Goal: Task Accomplishment & Management: Use online tool/utility

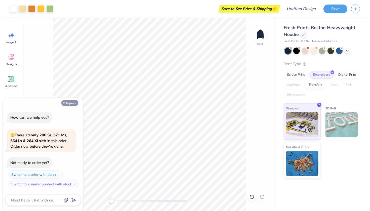
click at [65, 102] on button "Collapse" at bounding box center [69, 102] width 17 height 5
type textarea "x"
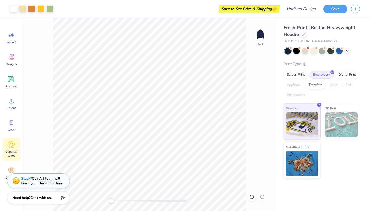
click at [11, 145] on icon at bounding box center [11, 144] width 3 height 3
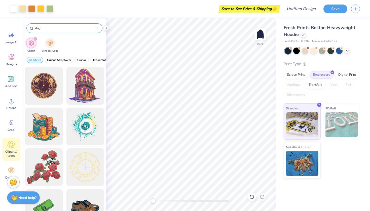
type input "dog"
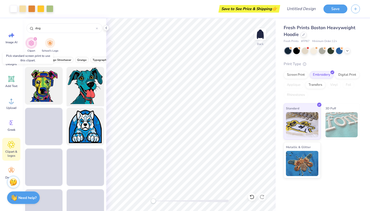
click at [84, 80] on div at bounding box center [85, 86] width 42 height 42
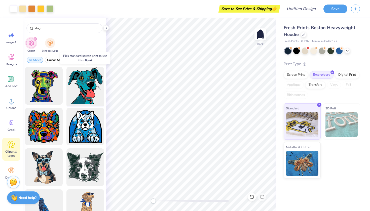
click at [88, 80] on div at bounding box center [85, 86] width 42 height 42
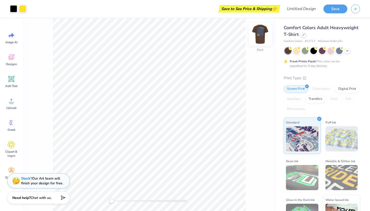
click at [261, 33] on img at bounding box center [260, 34] width 20 height 20
click at [258, 38] on img at bounding box center [260, 34] width 20 height 20
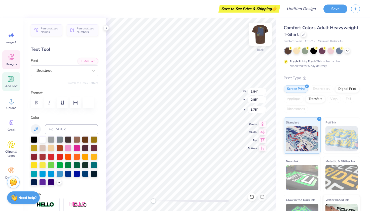
scroll to position [0, 0]
type textarea "SHARK"
type input "2.08"
type input "0.71"
type input "5.19"
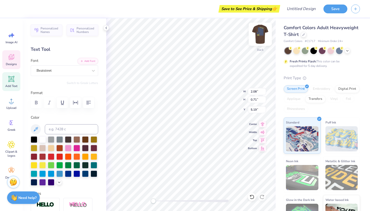
scroll to position [0, 0]
type textarea "E"
type textarea "Fest"
type textarea "A"
type textarea "O"
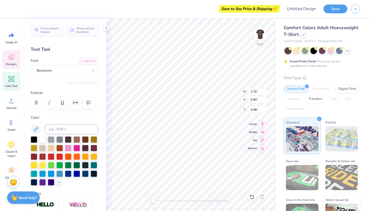
type textarea "OK"
click at [104, 174] on div "Personalized Names Personalized Numbers Text Tool Add Font Font Beatstreet Swit…" at bounding box center [65, 114] width 84 height 193
click at [43, 172] on div at bounding box center [42, 173] width 7 height 7
click at [16, 8] on div at bounding box center [13, 8] width 7 height 7
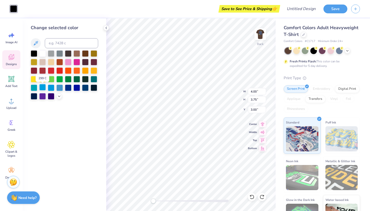
click at [44, 88] on div at bounding box center [42, 87] width 7 height 7
click at [33, 52] on div at bounding box center [34, 53] width 7 height 7
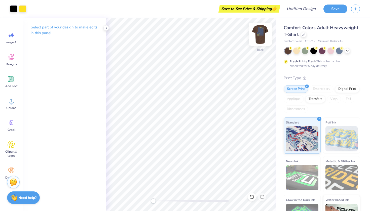
click at [260, 35] on img at bounding box center [260, 34] width 20 height 20
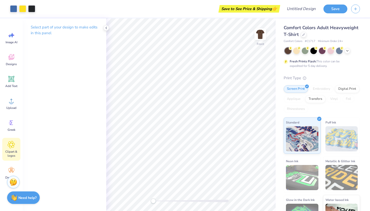
click at [11, 145] on icon at bounding box center [11, 144] width 3 height 3
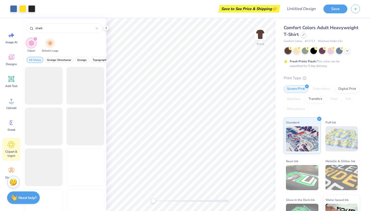
type input "shark"
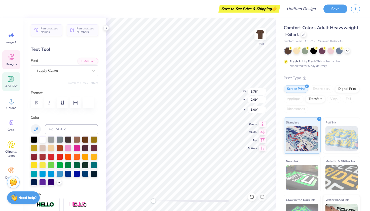
type textarea "F"
type textarea "SHARK"
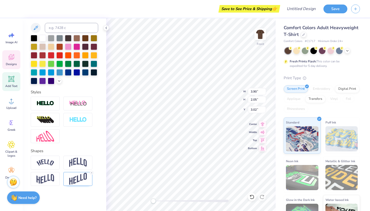
scroll to position [101, 0]
click at [72, 180] on img at bounding box center [78, 179] width 18 height 12
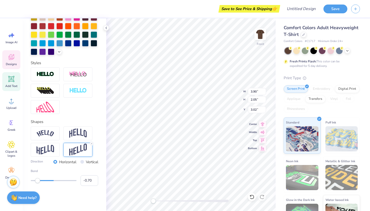
scroll to position [131, 0]
type input "-0.55"
click at [41, 180] on div "Accessibility label" at bounding box center [40, 180] width 5 height 5
type input "-0.53"
click at [42, 180] on div "Accessibility label" at bounding box center [41, 180] width 5 height 5
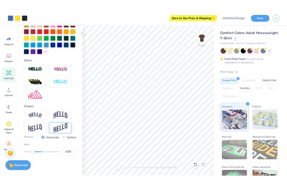
scroll to position [101, 0]
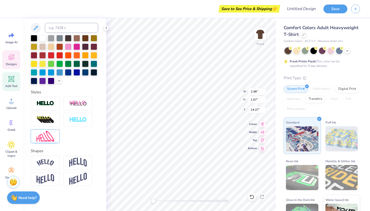
type input "10.24"
type input "13.18"
type input "3.00"
type input "2.48"
type input "1.67"
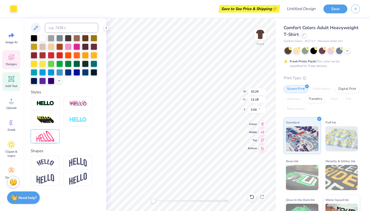
type input "14.27"
type textarea "A"
type input "0.90"
type input "1.37"
type input "14.42"
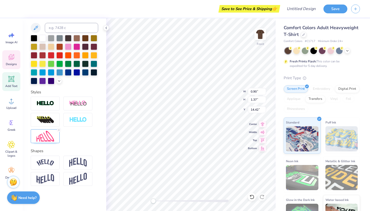
type textarea "FEST"
type input "0.90"
type input "1.37"
type input "14.42"
type textarea "A"
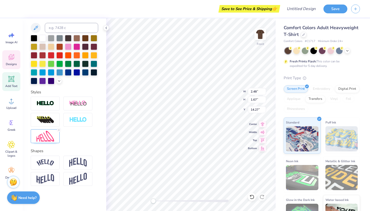
type textarea "FEST"
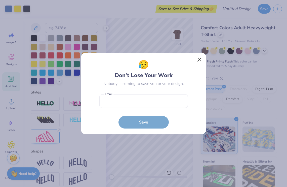
click at [201, 58] on button "Close" at bounding box center [200, 60] width 10 height 10
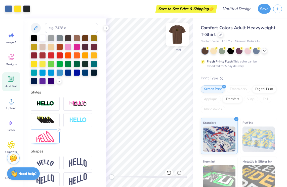
click at [176, 34] on img at bounding box center [177, 34] width 20 height 20
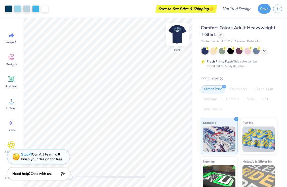
click at [176, 33] on img at bounding box center [177, 34] width 20 height 20
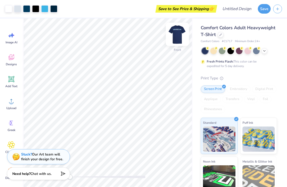
click at [177, 35] on img at bounding box center [177, 34] width 20 height 20
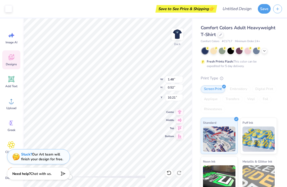
type input "4.83"
type input "1.69"
type input "10.45"
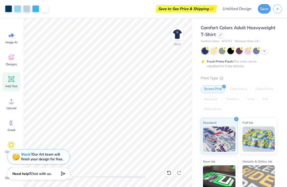
click at [12, 77] on icon at bounding box center [11, 79] width 5 height 5
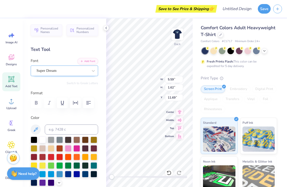
click at [49, 72] on span "Super Dream" at bounding box center [47, 71] width 20 height 6
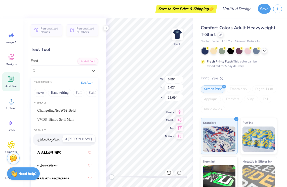
scroll to position [8, 0]
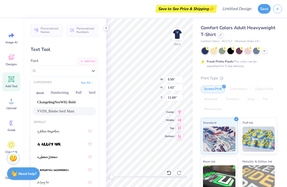
click at [57, 112] on span "VVDS_Bimbo Serif Main" at bounding box center [55, 111] width 37 height 5
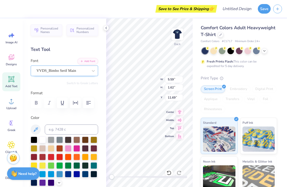
click at [66, 73] on span "VVDS_Bimbo Serif Main" at bounding box center [57, 71] width 40 height 6
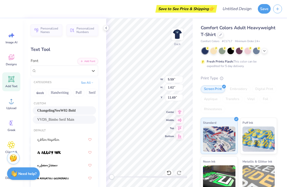
click at [63, 110] on span "ChangelingNeoW02-Bold" at bounding box center [56, 110] width 38 height 5
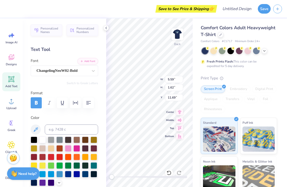
type textarea "T"
type textarea "OK"
type input "1.63"
type input "0.54"
type input "12.60"
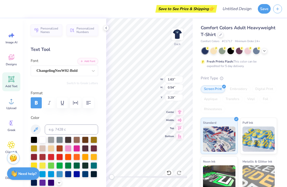
type input "1.44"
type input "0.48"
type input "3.36"
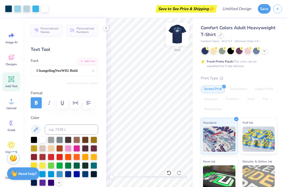
click at [181, 33] on img at bounding box center [177, 34] width 20 height 20
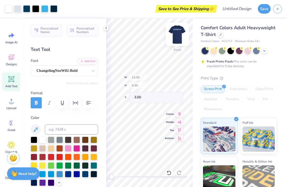
type input "4.23"
type input "4.40"
type input "3.25"
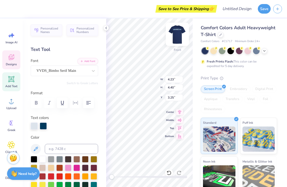
type textarea "P"
type textarea "SHARK"
type input "6.35"
type input "4.39"
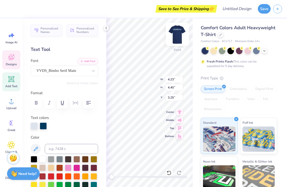
type input "3.00"
type textarea "d"
type textarea "FEST"
type input "4.80"
type input "3.36"
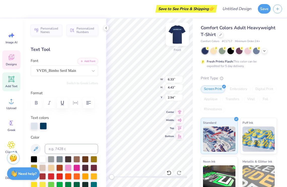
type input "3.50"
type input "4.02"
type input "4.01"
type input "4.80"
type input "3.36"
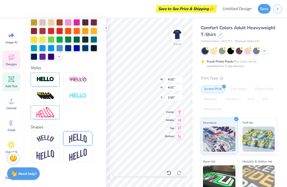
scroll to position [145, 0]
click at [76, 137] on img at bounding box center [78, 138] width 18 height 10
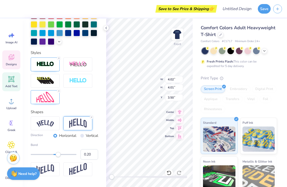
scroll to position [163, 0]
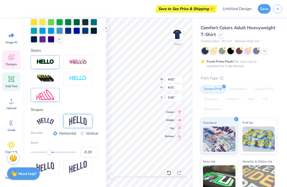
type input "-0.20"
drag, startPoint x: 59, startPoint y: 152, endPoint x: 49, endPoint y: 152, distance: 9.6
click at [49, 152] on div "Accessibility label" at bounding box center [49, 152] width 5 height 5
type input "0.20"
drag, startPoint x: 50, startPoint y: 152, endPoint x: 58, endPoint y: 152, distance: 7.6
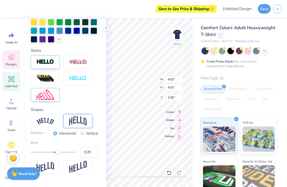
click at [58, 152] on div "Accessibility label" at bounding box center [58, 152] width 5 height 5
click at [47, 97] on img at bounding box center [46, 94] width 18 height 11
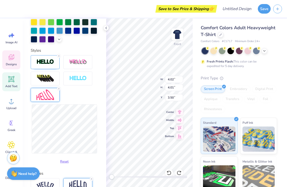
type input "4.10"
type input "4.16"
type input "2.76"
type input "-0.20"
type input "4.02"
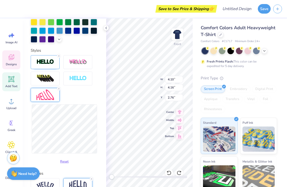
type input "4.01"
type input "3.00"
type input "0.20"
type input "3.50"
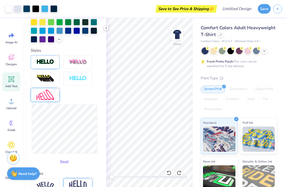
click at [107, 28] on icon at bounding box center [106, 28] width 4 height 4
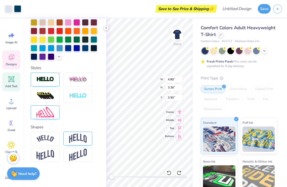
scroll to position [145, 0]
type input "4.02"
type input "4.01"
type input "4.80"
type input "3.36"
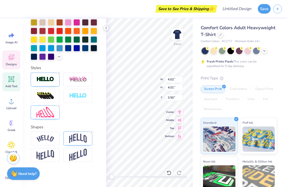
scroll to position [0, 1]
type textarea "SHARK Fest"
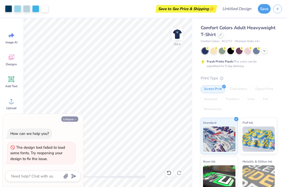
click at [72, 120] on button "Collapse" at bounding box center [69, 118] width 17 height 5
type textarea "x"
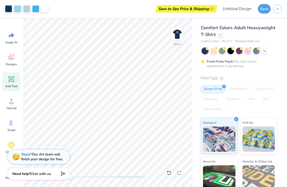
click at [13, 82] on icon at bounding box center [12, 79] width 8 height 8
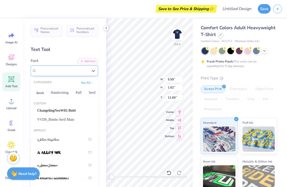
click at [63, 70] on div "Super Dream" at bounding box center [62, 71] width 53 height 8
click at [56, 111] on span "ChangelingNeoW02-Bold" at bounding box center [56, 110] width 38 height 5
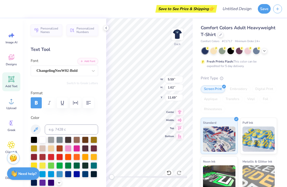
type textarea "T"
type textarea "OK"
type input "1.33"
type input "0.44"
type input "12.70"
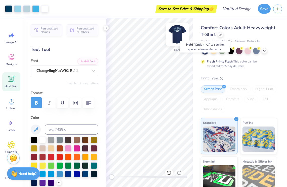
click at [178, 32] on img at bounding box center [177, 34] width 20 height 20
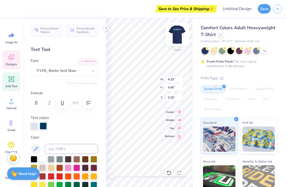
type input "6.35"
type input "4.39"
type input "3.00"
type textarea "P"
type textarea "PHI"
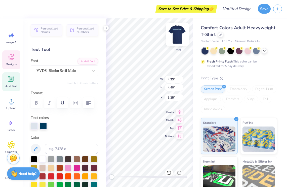
type input "2.23"
type input "2.32"
type input "4.82"
type textarea "P"
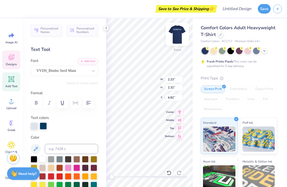
type textarea "Shark Fesr"
type input "3.55"
type input "3.47"
type input "3.63"
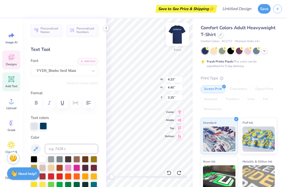
type textarea "P"
type textarea "SHARK"
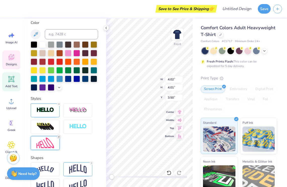
scroll to position [117, 0]
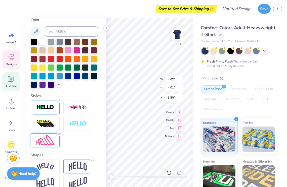
click at [50, 141] on img at bounding box center [46, 140] width 18 height 11
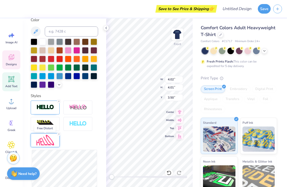
click at [50, 140] on img at bounding box center [46, 140] width 18 height 11
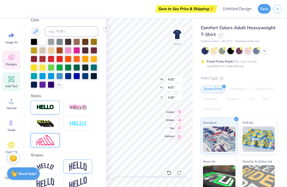
click at [59, 134] on icon at bounding box center [58, 133] width 3 height 3
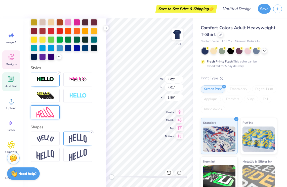
scroll to position [145, 0]
click at [69, 133] on div at bounding box center [77, 138] width 29 height 14
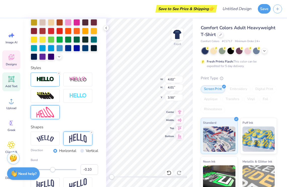
type input "-0.11"
drag, startPoint x: 58, startPoint y: 169, endPoint x: 51, endPoint y: 169, distance: 7.1
click at [51, 169] on div "Accessibility label" at bounding box center [52, 169] width 5 height 5
type input "-0.19"
click at [49, 169] on div "Accessibility label" at bounding box center [50, 169] width 5 height 5
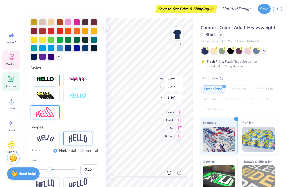
type input "6.73"
type input "3.52"
type input "3.53"
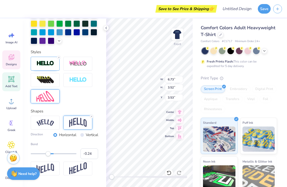
type input "-0.25"
click at [48, 154] on div "Accessibility label" at bounding box center [47, 153] width 5 height 5
type input "6.08"
type input "3.53"
type input "4.99"
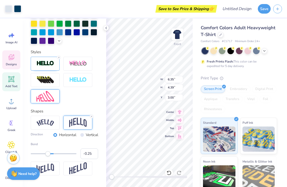
scroll to position [145, 0]
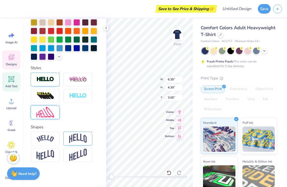
type textarea "d"
type textarea "FEST"
click at [59, 105] on icon at bounding box center [58, 105] width 3 height 3
click at [76, 140] on img at bounding box center [78, 138] width 18 height 10
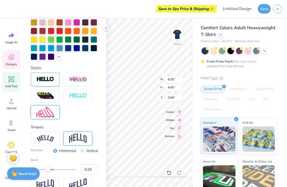
type input "-0.25"
drag, startPoint x: 57, startPoint y: 170, endPoint x: 48, endPoint y: 170, distance: 9.6
click at [48, 170] on div "Accessibility label" at bounding box center [47, 169] width 5 height 5
type input "5.35"
type input "3.57"
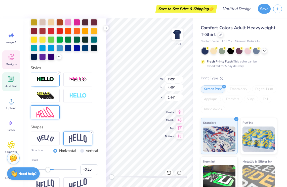
type input "5.20"
type input "5.05"
type input "3.37"
type input "4.89"
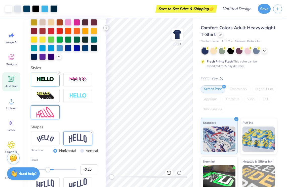
click at [107, 29] on icon at bounding box center [106, 28] width 4 height 4
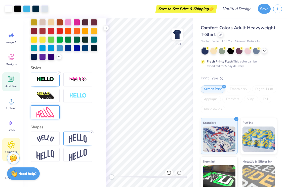
click at [7, 145] on div "Clipart & logos" at bounding box center [11, 149] width 18 height 23
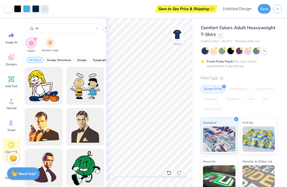
type input "c"
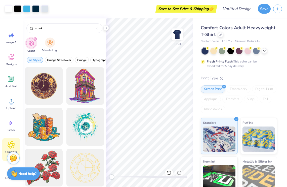
type input "shark"
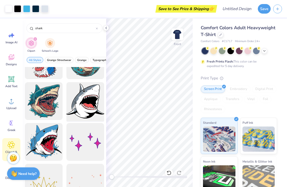
scroll to position [27, 0]
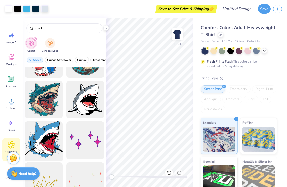
click at [43, 128] on div at bounding box center [44, 141] width 42 height 42
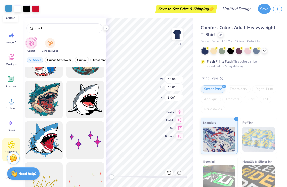
click at [8, 8] on div at bounding box center [8, 8] width 7 height 7
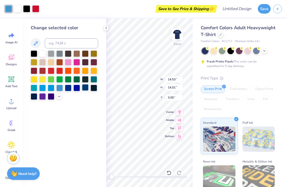
click at [86, 89] on div at bounding box center [85, 87] width 7 height 7
click at [93, 90] on div at bounding box center [94, 87] width 7 height 7
click at [87, 89] on div at bounding box center [85, 87] width 7 height 7
click at [34, 96] on div at bounding box center [34, 96] width 7 height 7
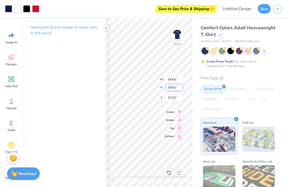
type input "6.86"
type input "6.61"
type input "18.51"
type input "7.14"
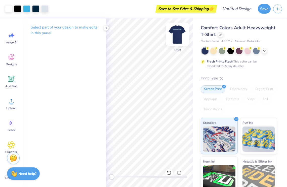
click at [175, 32] on img at bounding box center [177, 34] width 20 height 20
click at [176, 32] on img at bounding box center [177, 34] width 20 height 20
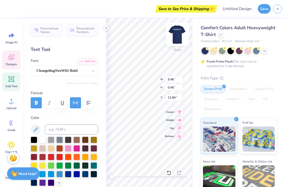
scroll to position [0, 1]
type textarea "Shark fest ‘25"
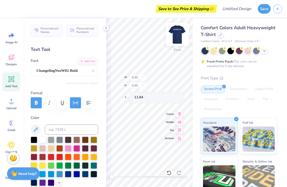
click at [126, 114] on body "Save to See Price & Shipping 👉 Design Title Save Image AI Designs Add Text Uplo…" at bounding box center [143, 93] width 287 height 187
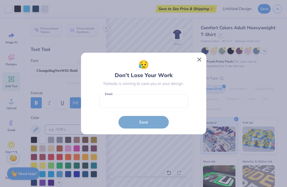
click at [199, 59] on button "Close" at bounding box center [200, 60] width 10 height 10
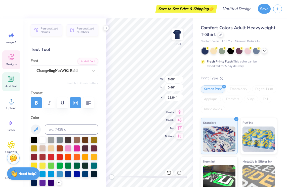
type textarea "Shark fest ‘26"
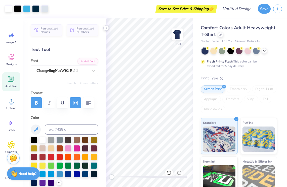
click at [106, 28] on icon at bounding box center [106, 28] width 4 height 4
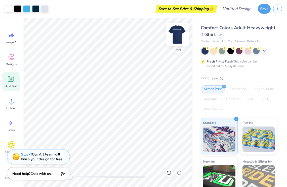
click at [175, 33] on img at bounding box center [177, 34] width 20 height 20
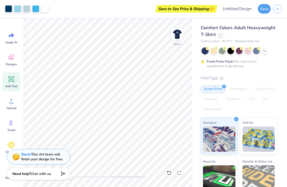
click at [175, 33] on img at bounding box center [177, 34] width 10 height 10
